Goal: Task Accomplishment & Management: Use online tool/utility

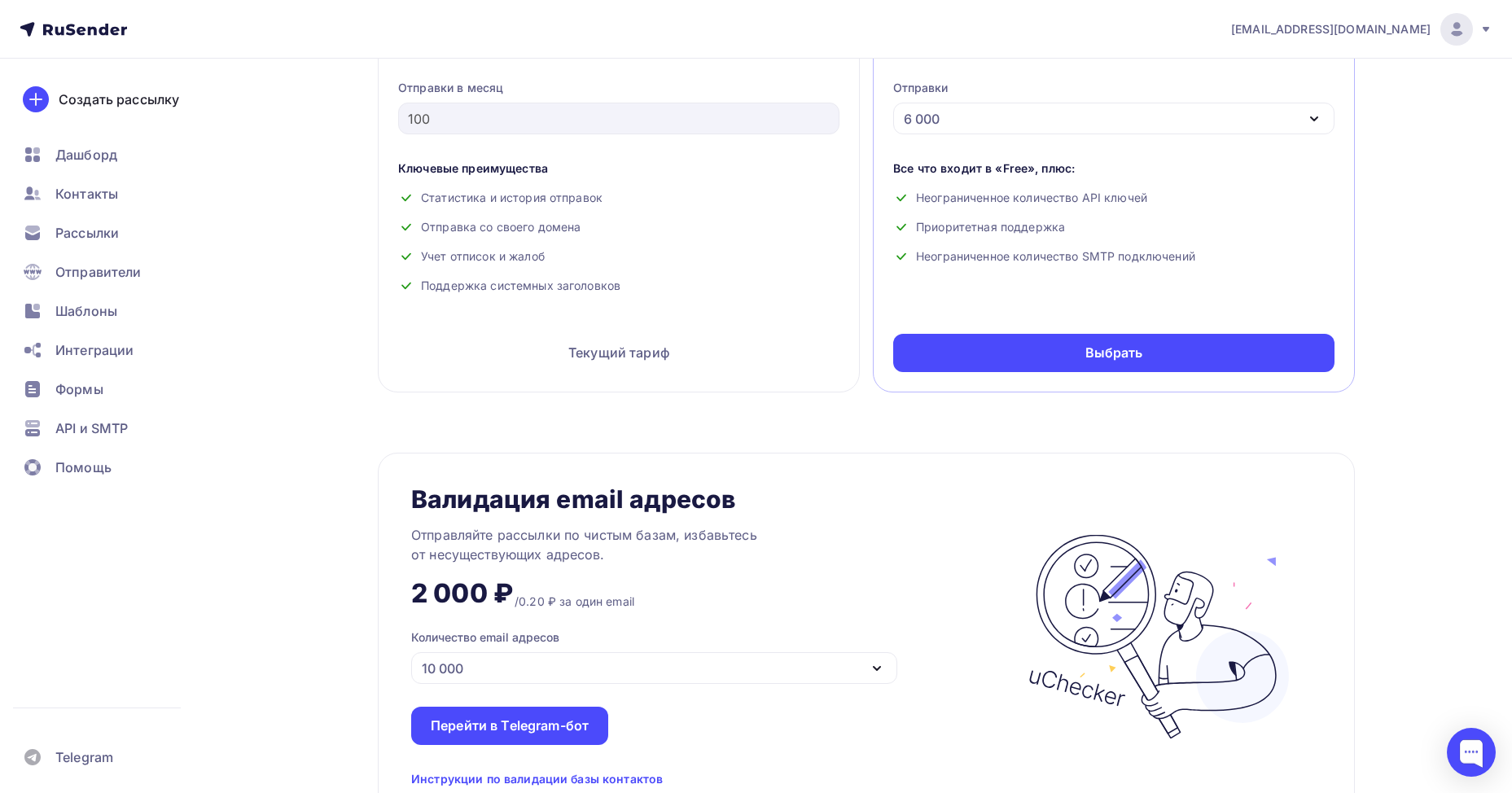
scroll to position [814, 0]
click at [88, 193] on span "Контакты" at bounding box center [87, 193] width 62 height 20
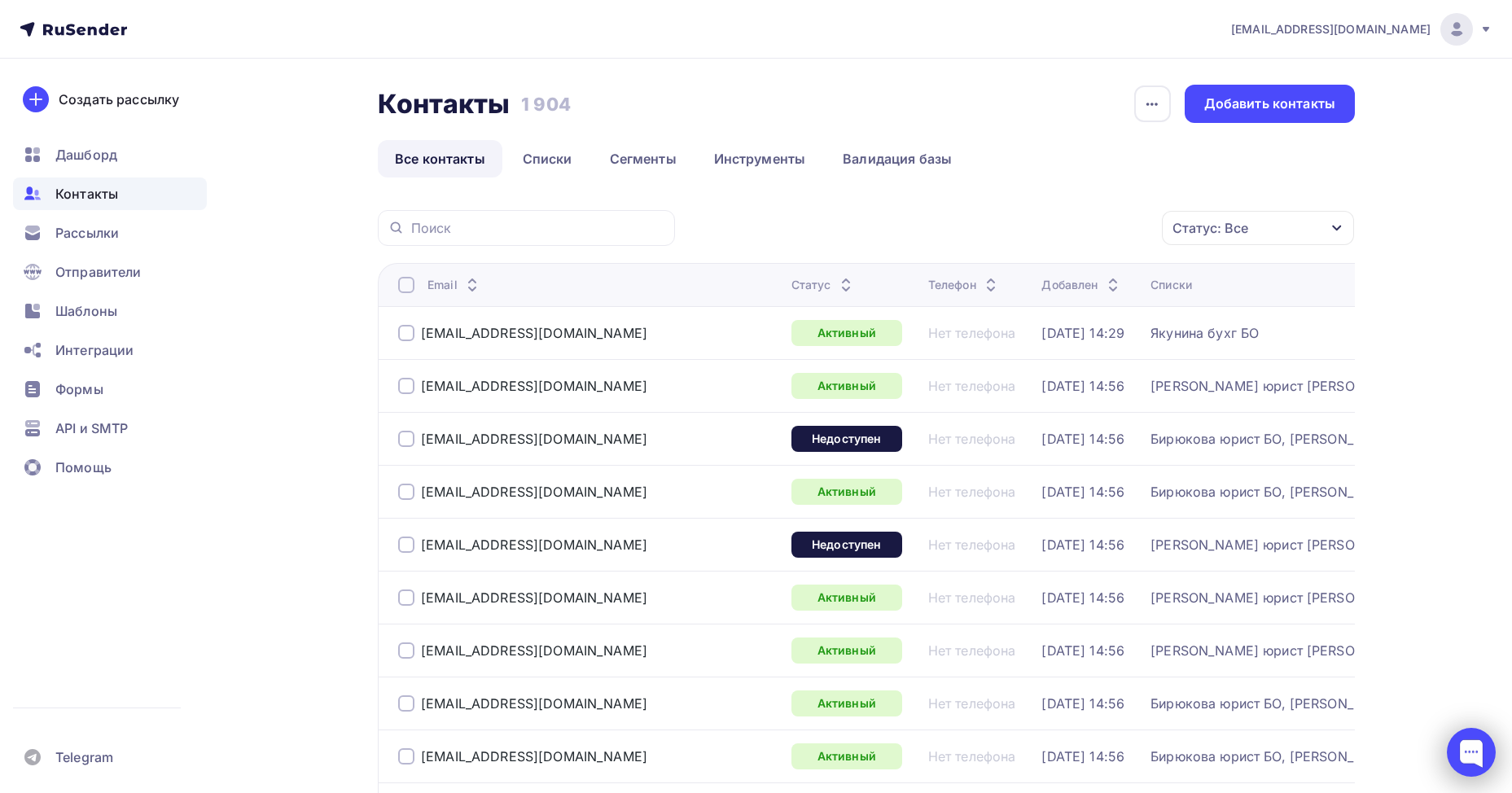
click at [1470, 758] on div at bounding box center [1471, 752] width 48 height 48
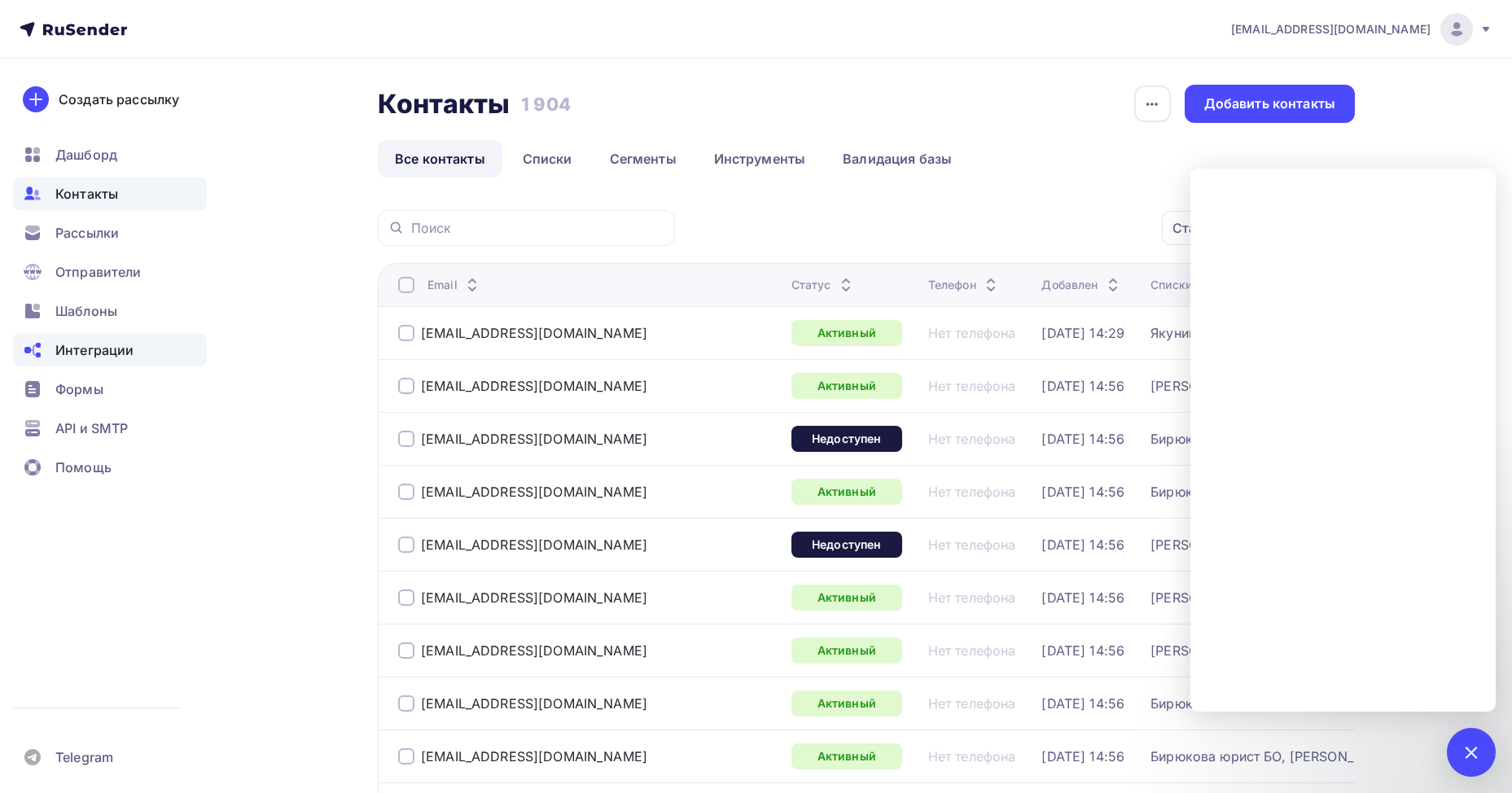
click at [102, 357] on span "Интеграции" at bounding box center [94, 350] width 78 height 20
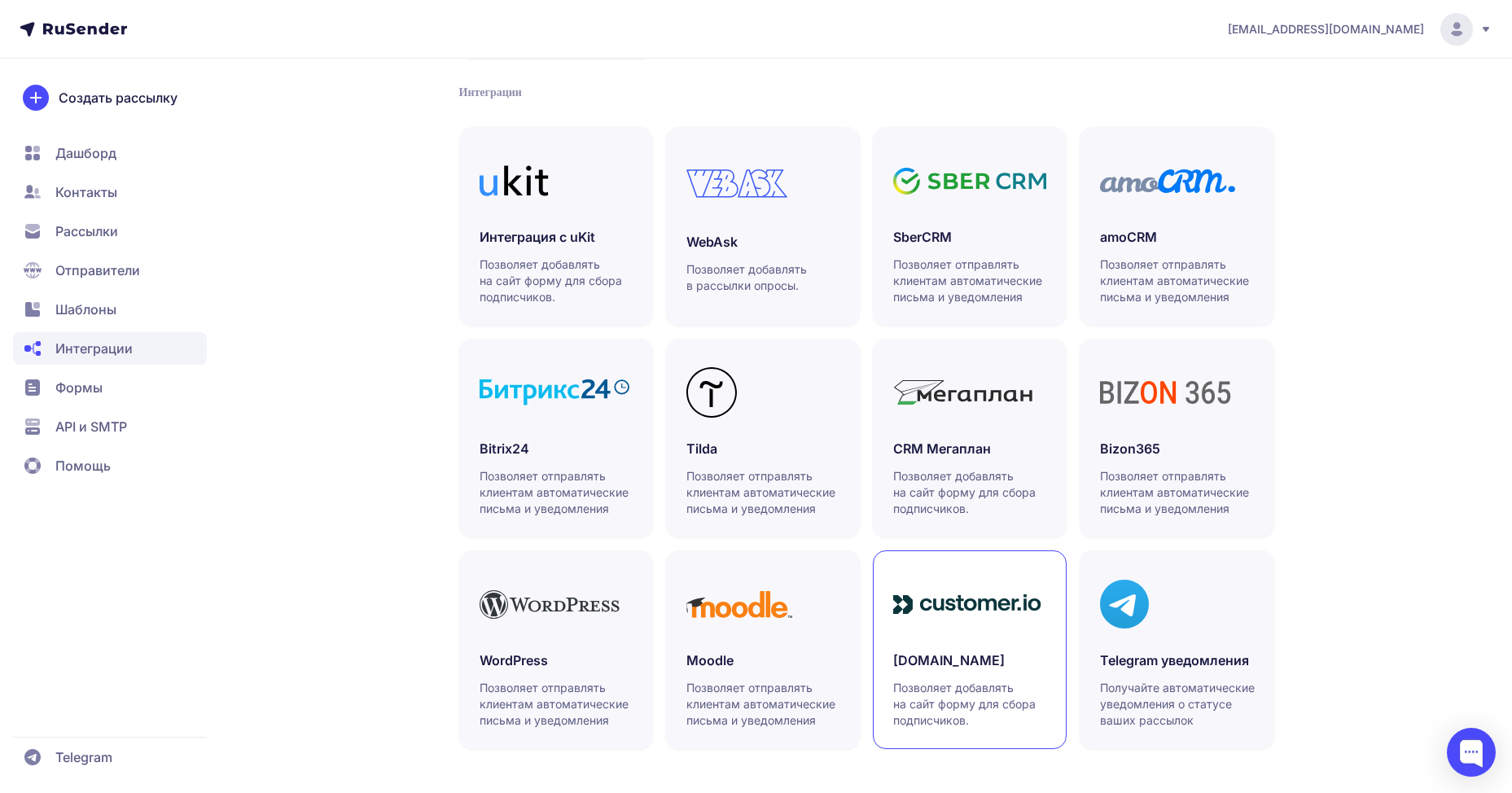
scroll to position [326, 0]
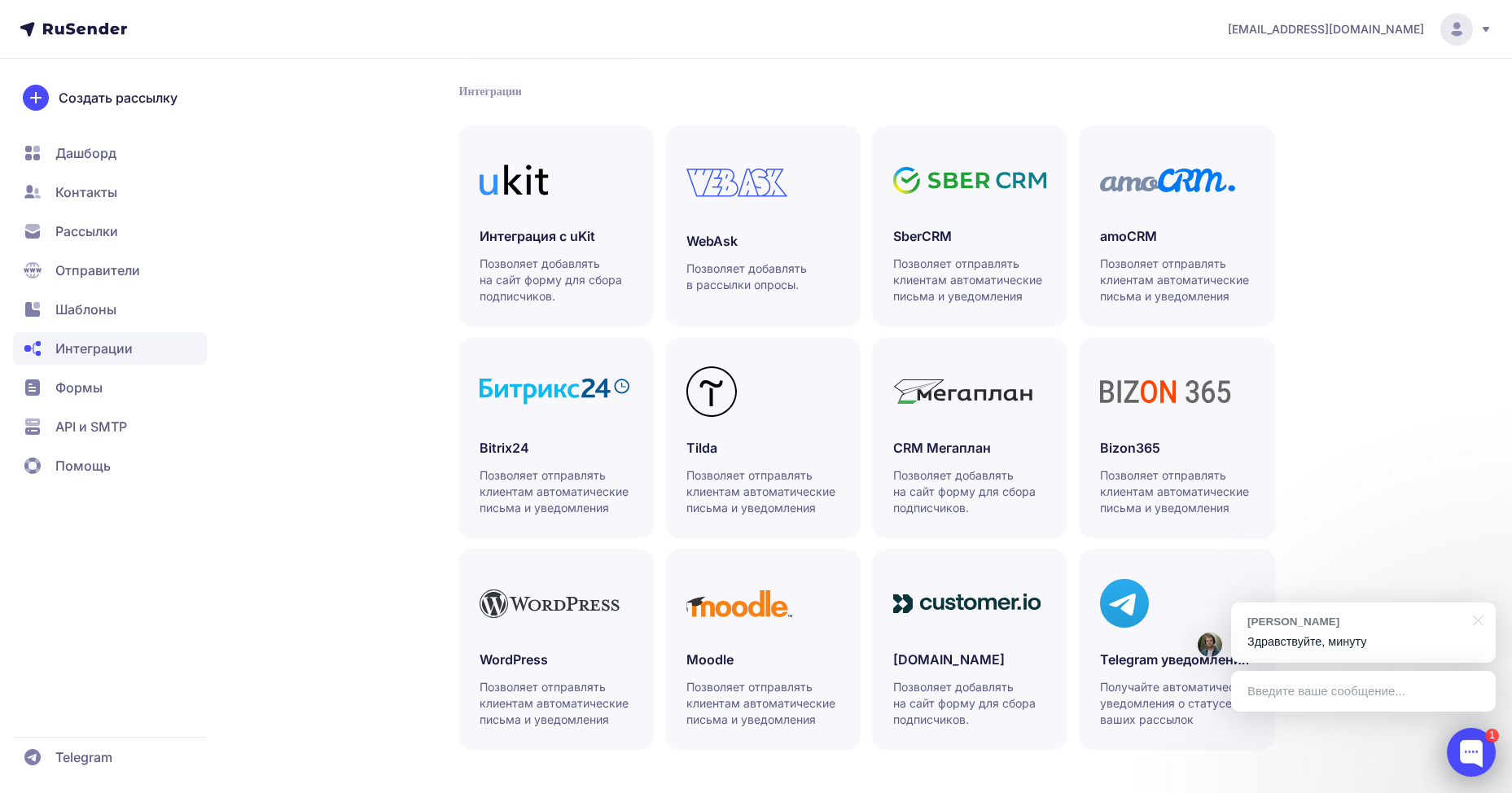
click at [1484, 743] on div at bounding box center [1471, 752] width 48 height 48
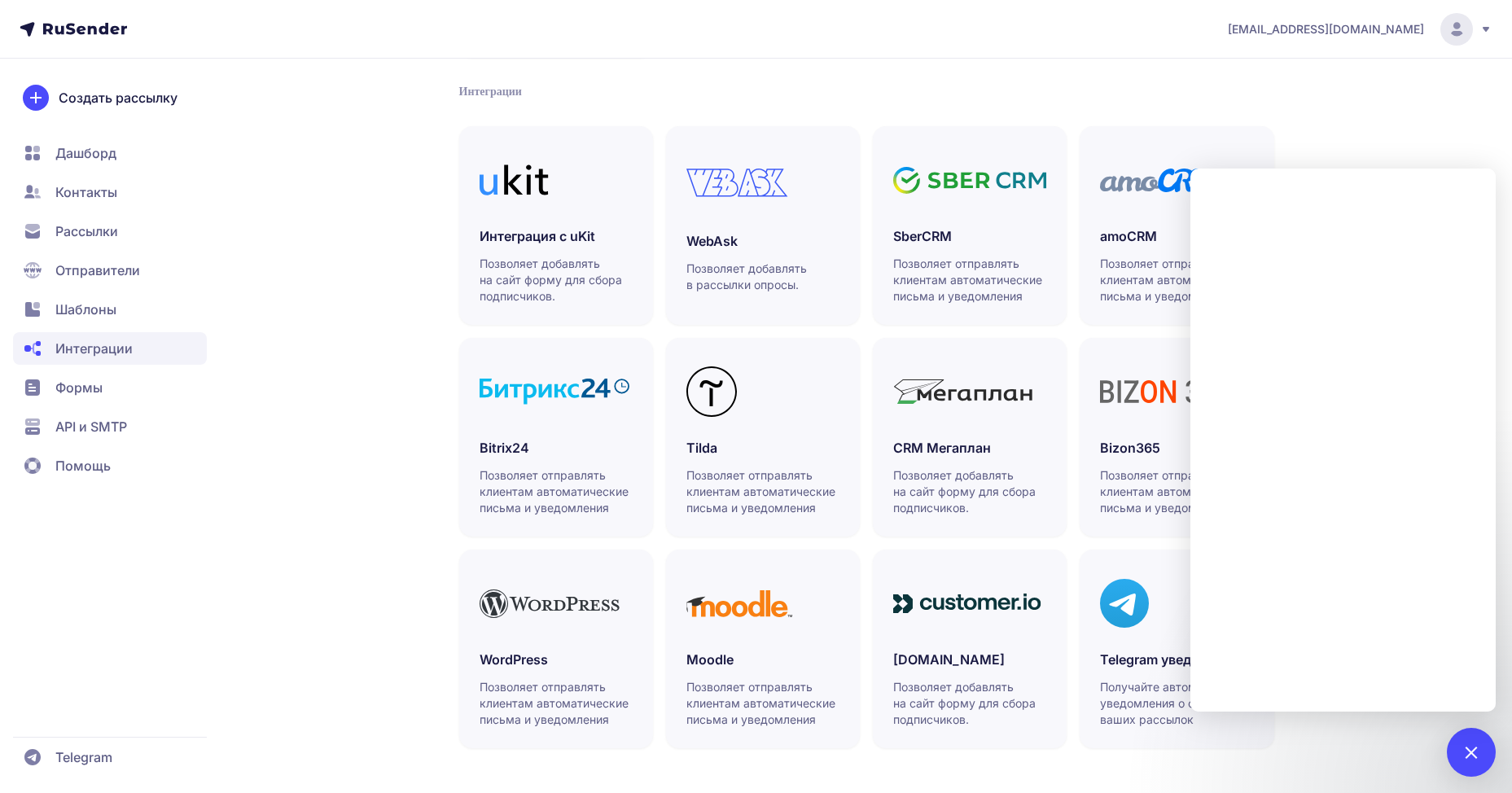
click at [1314, 745] on div "Интеграции Автоматизация Webhooks Позволяет получать информацию об активности п…" at bounding box center [757, 275] width 1173 height 1035
click at [1332, 139] on div "Интеграции Автоматизация Webhooks Позволяет получать информацию об активности п…" at bounding box center [757, 275] width 1173 height 1035
click at [1143, 664] on h3 "Telegram уведомления" at bounding box center [1176, 659] width 153 height 20
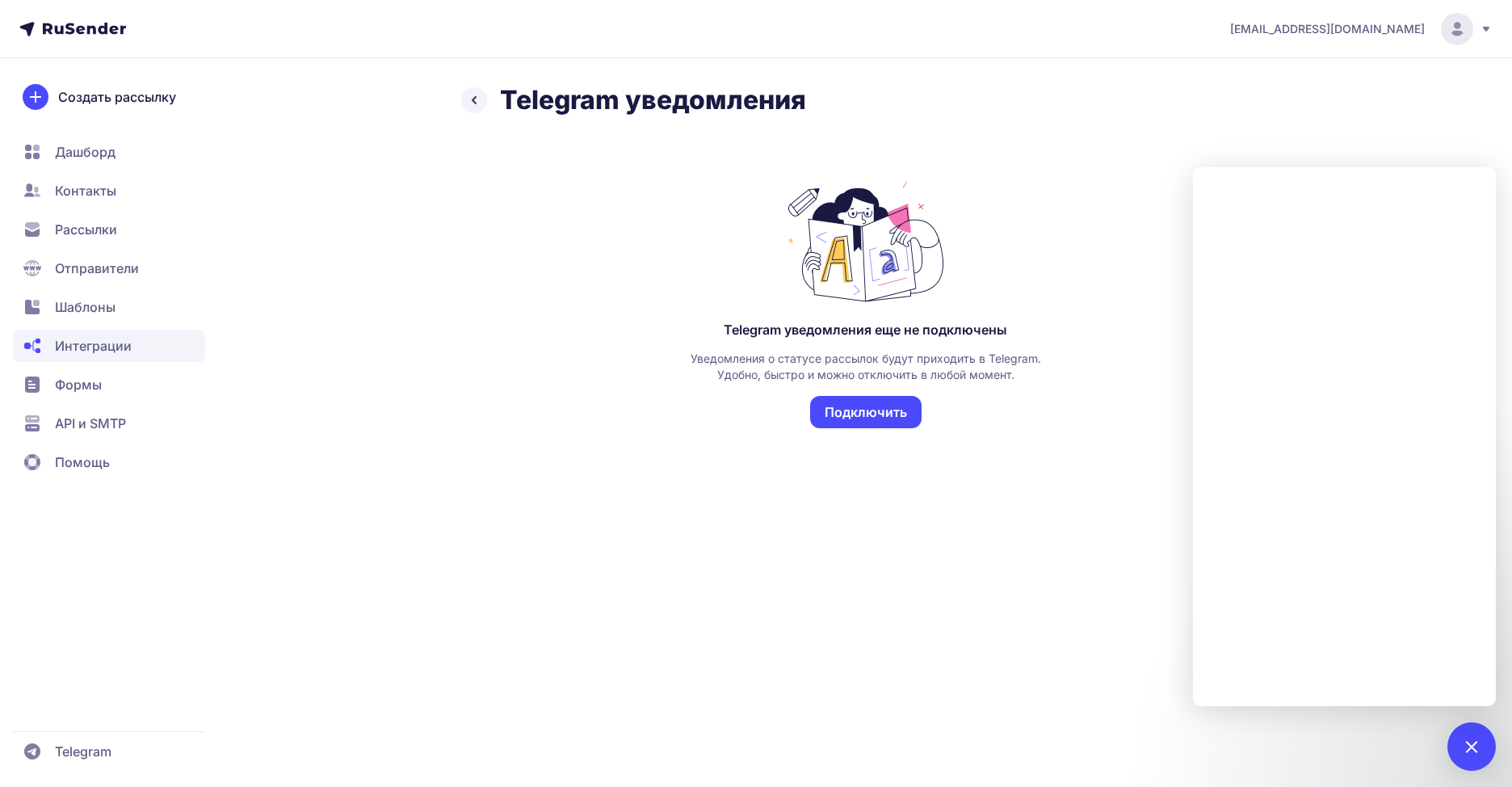
click at [846, 414] on button "Подключить" at bounding box center [866, 412] width 112 height 33
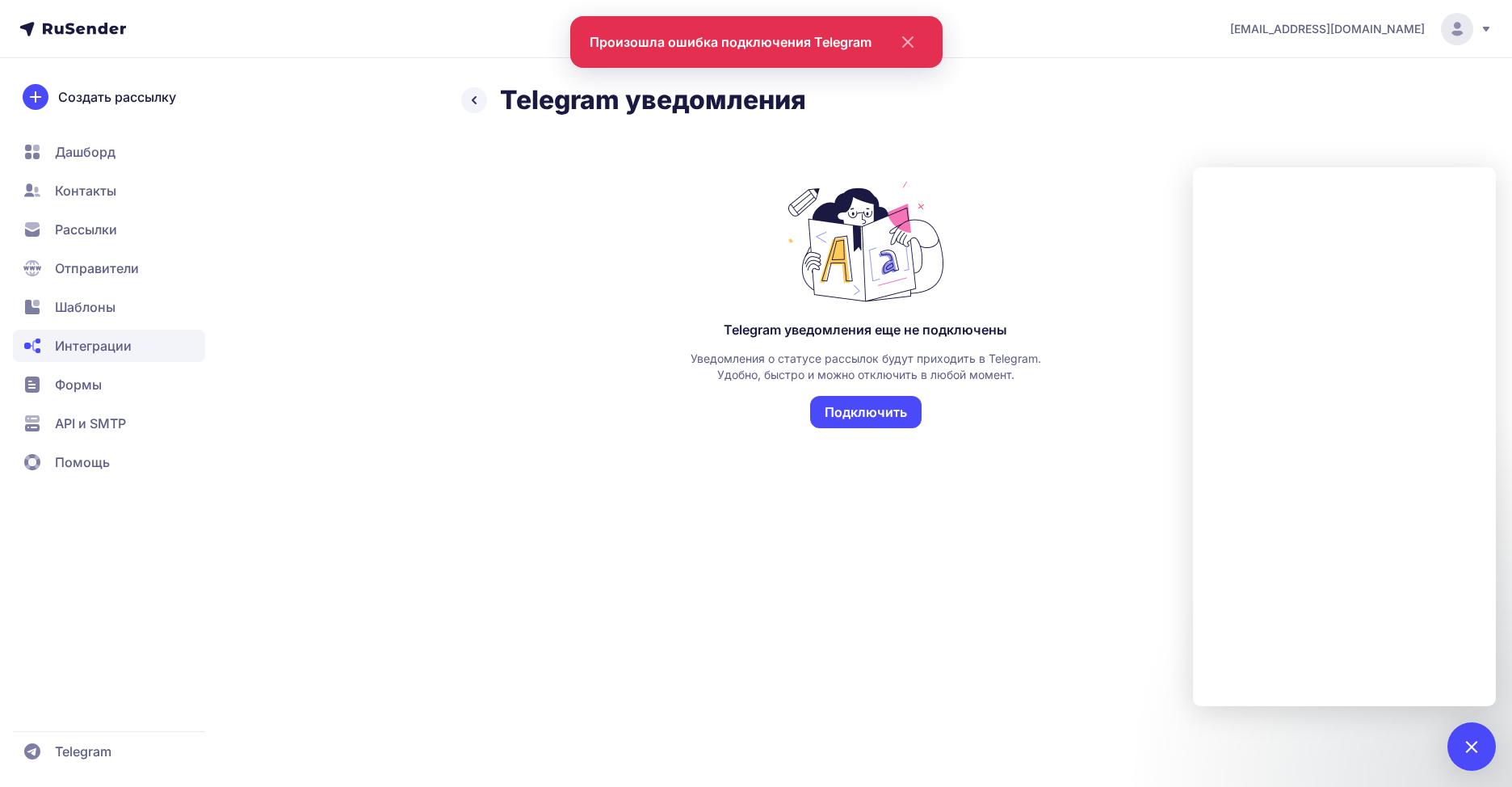
click at [474, 101] on icon at bounding box center [474, 101] width 3 height 7
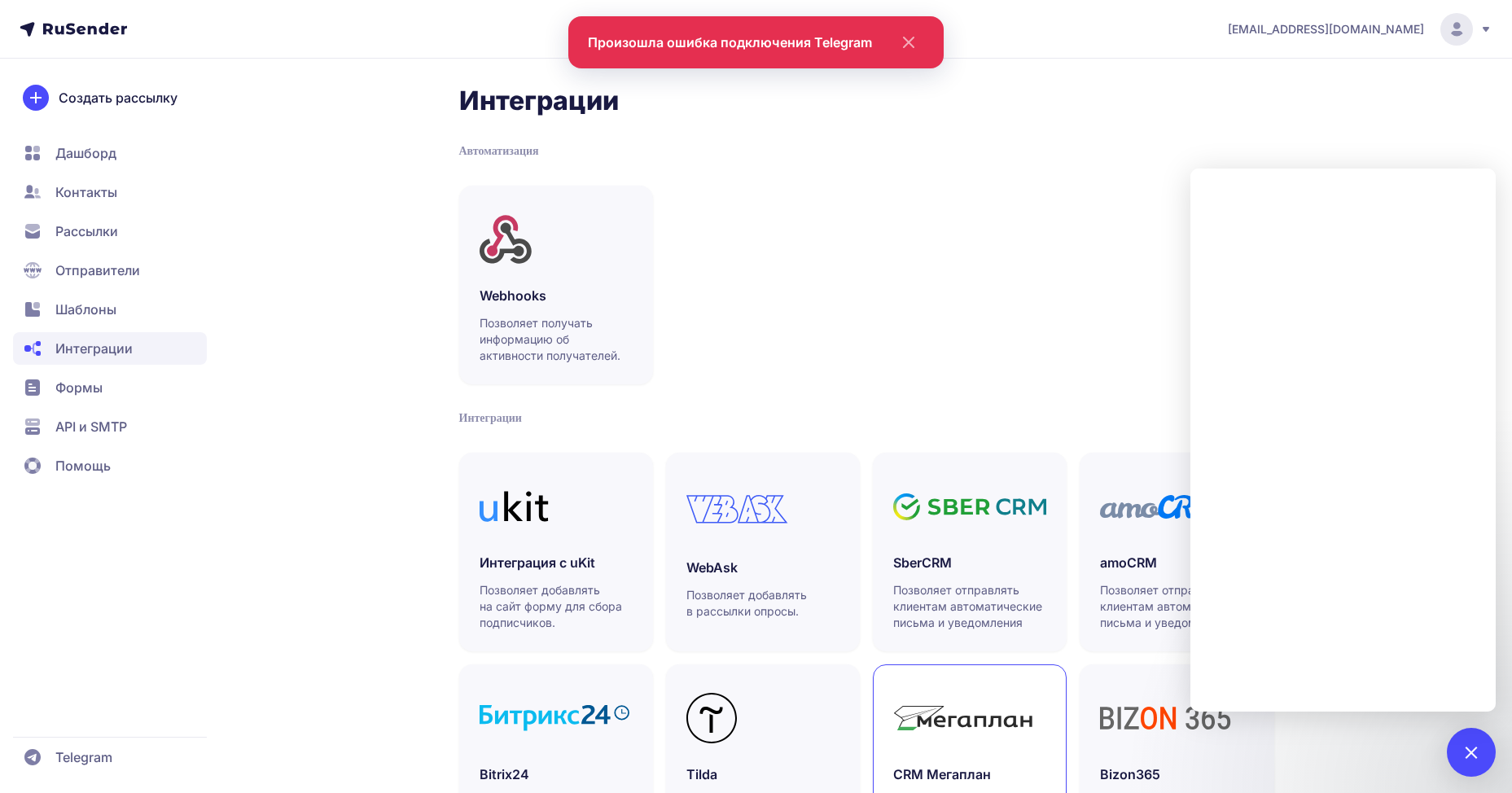
scroll to position [326, 0]
